Goal: Navigation & Orientation: Find specific page/section

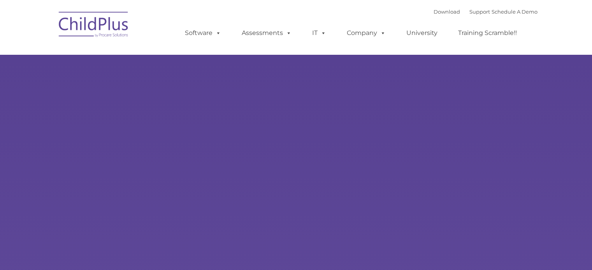
select select "MEDIUM"
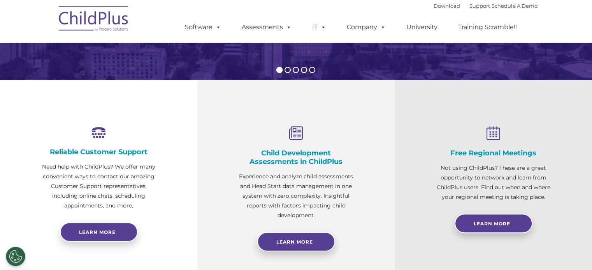
scroll to position [228, 0]
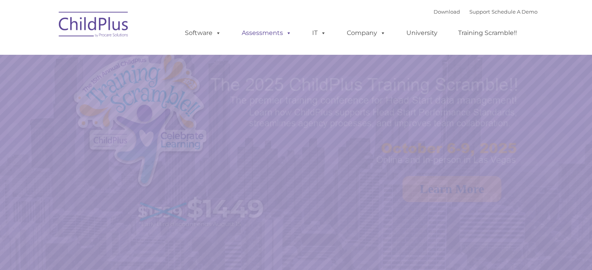
select select "MEDIUM"
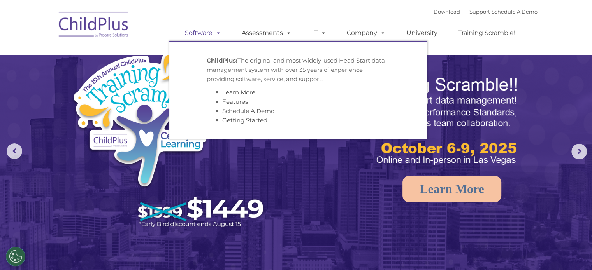
click at [199, 32] on link "Software" at bounding box center [203, 33] width 52 height 16
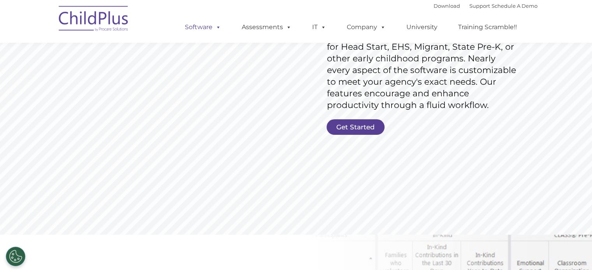
scroll to position [141, 0]
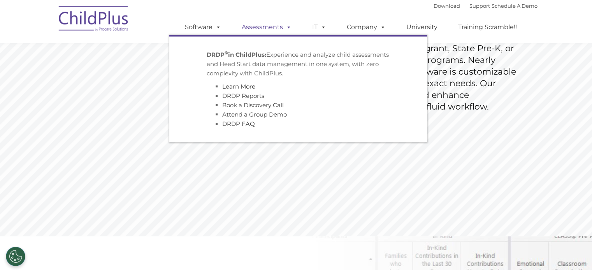
click at [283, 28] on span at bounding box center [287, 26] width 9 height 7
